Goal: Navigation & Orientation: Find specific page/section

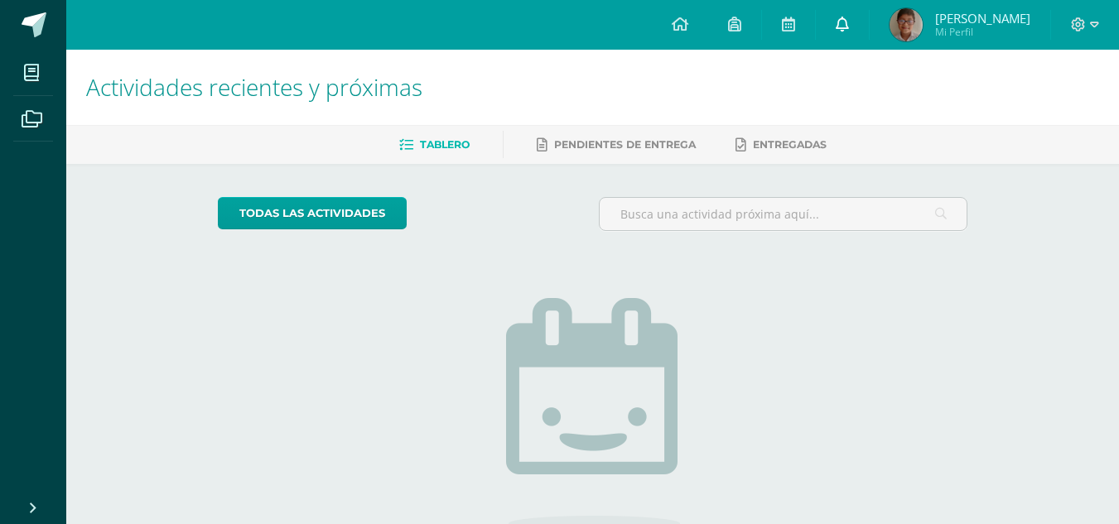
click at [849, 22] on icon at bounding box center [842, 24] width 13 height 15
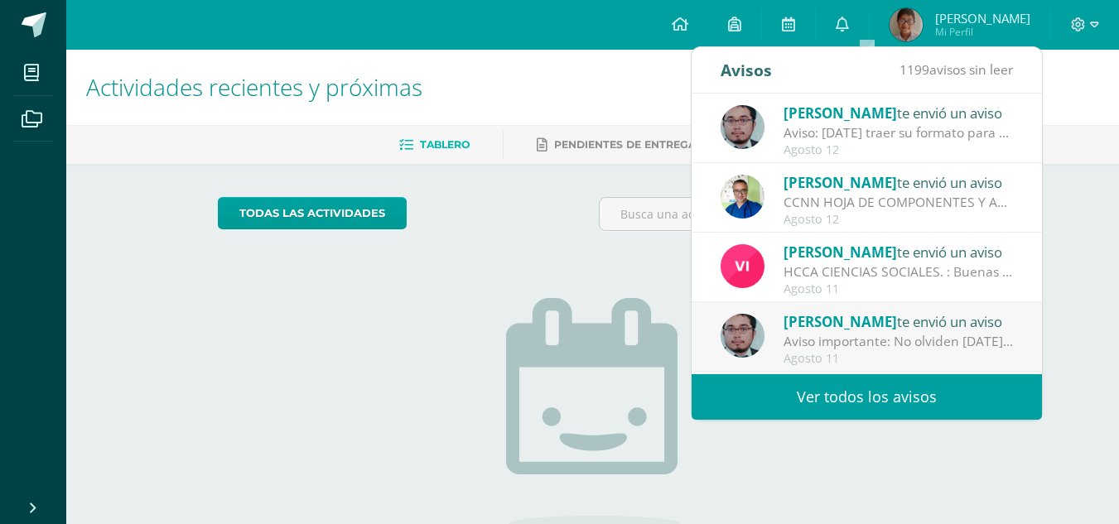
click at [819, 114] on span "[PERSON_NAME]" at bounding box center [839, 113] width 113 height 19
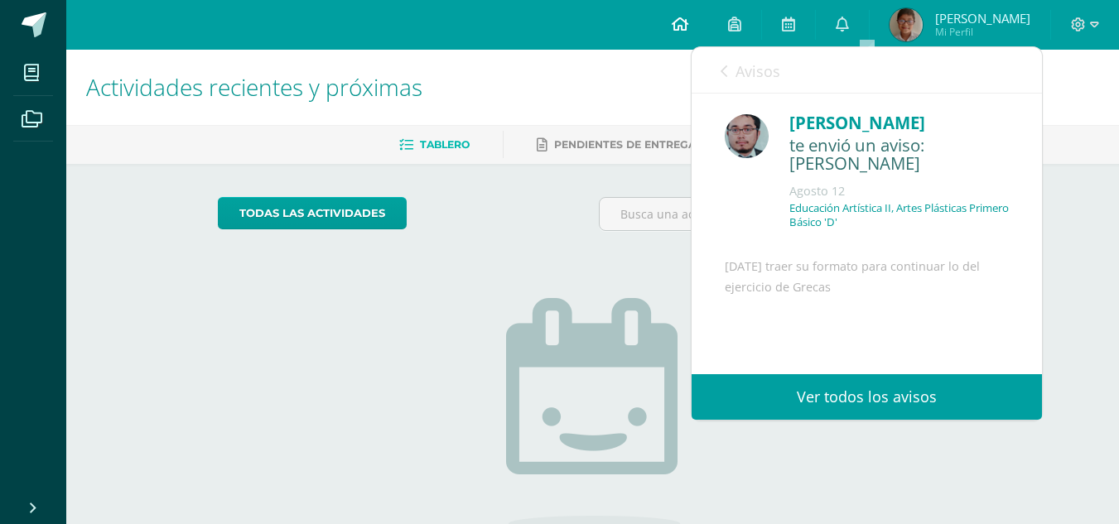
click at [688, 23] on icon at bounding box center [680, 24] width 17 height 15
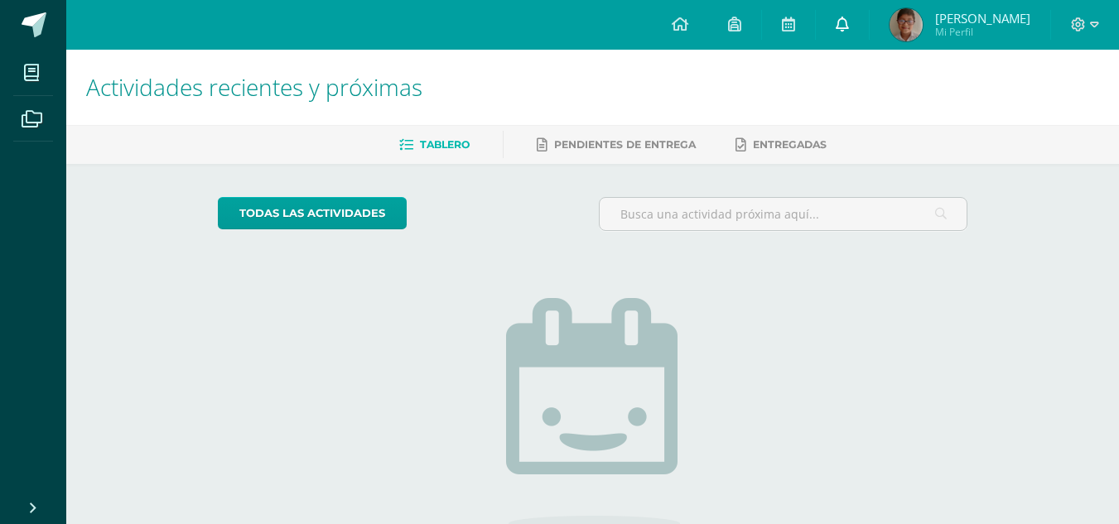
click at [849, 22] on icon at bounding box center [842, 24] width 13 height 15
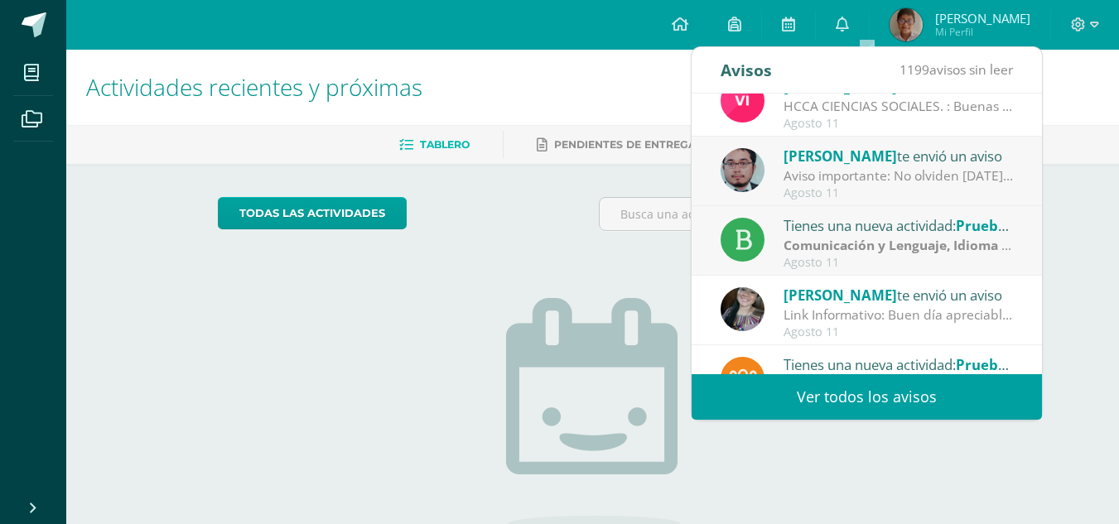
scroll to position [248, 0]
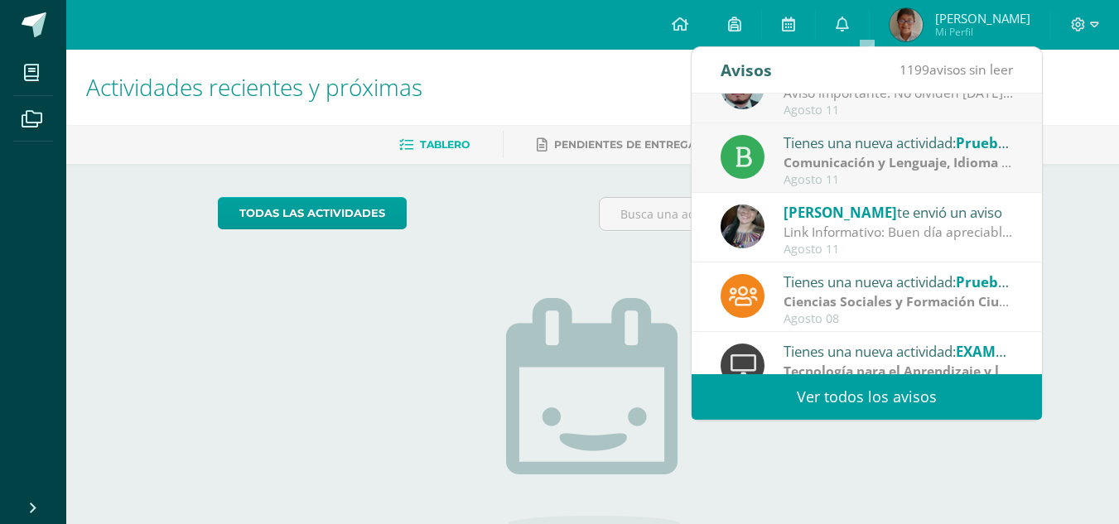
click at [667, 19] on div "Configuración Cerrar sesión Andy Fabián Mi Perfil Mis accesos directos Aprende …" at bounding box center [592, 25] width 1053 height 50
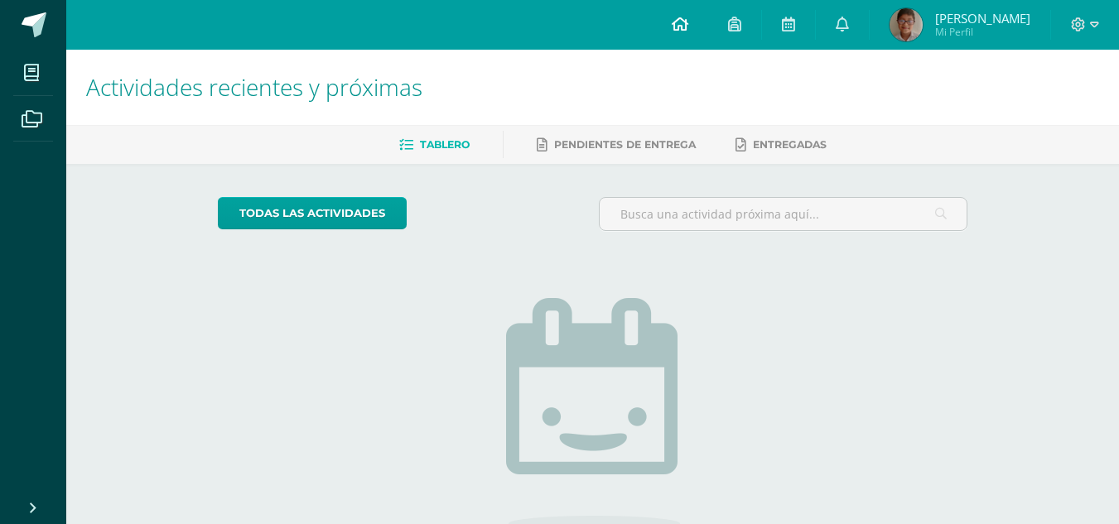
click at [688, 22] on icon at bounding box center [680, 24] width 17 height 15
click at [691, 17] on link at bounding box center [680, 25] width 56 height 50
click at [850, 26] on link at bounding box center [842, 25] width 53 height 50
